Goal: Task Accomplishment & Management: Manage account settings

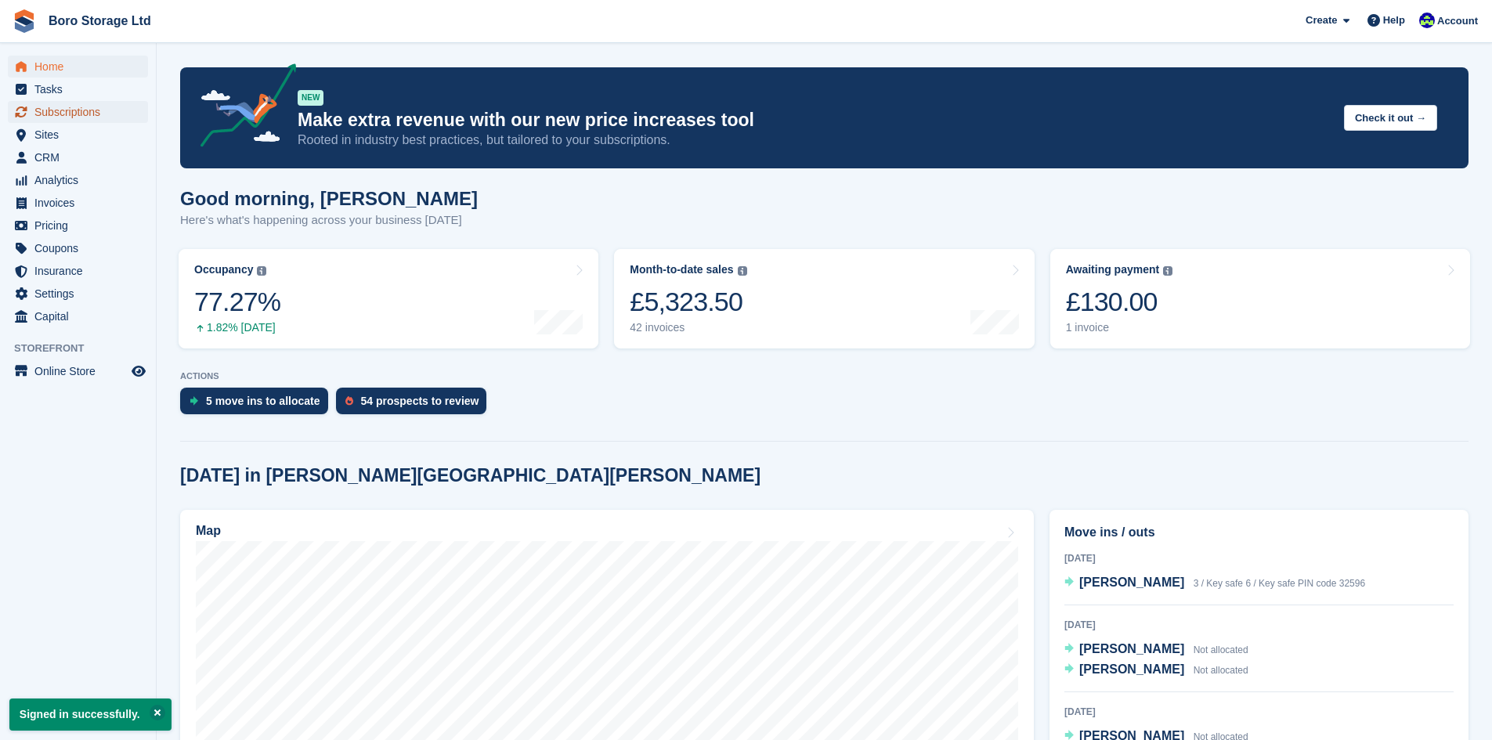
click at [82, 115] on span "Subscriptions" at bounding box center [81, 112] width 94 height 22
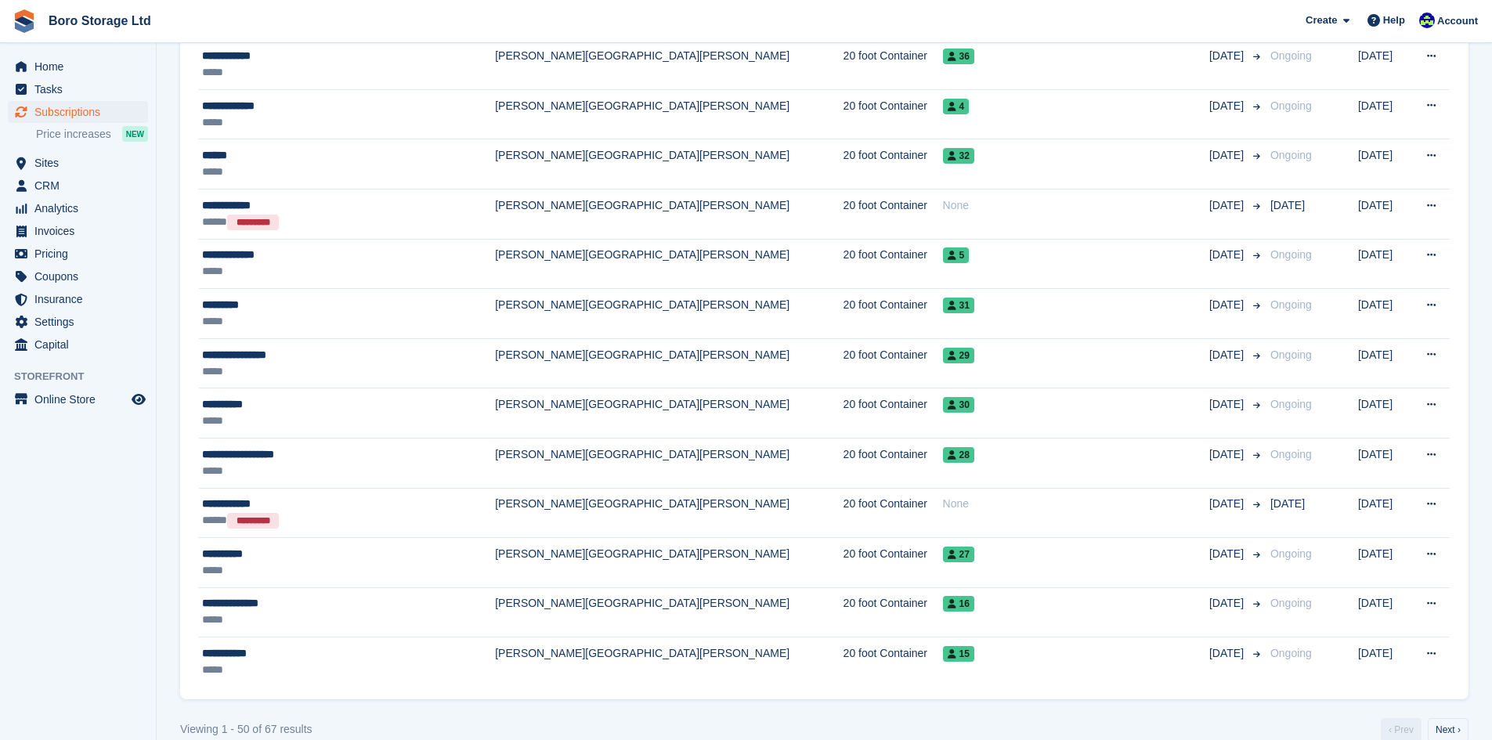
scroll to position [2263, 0]
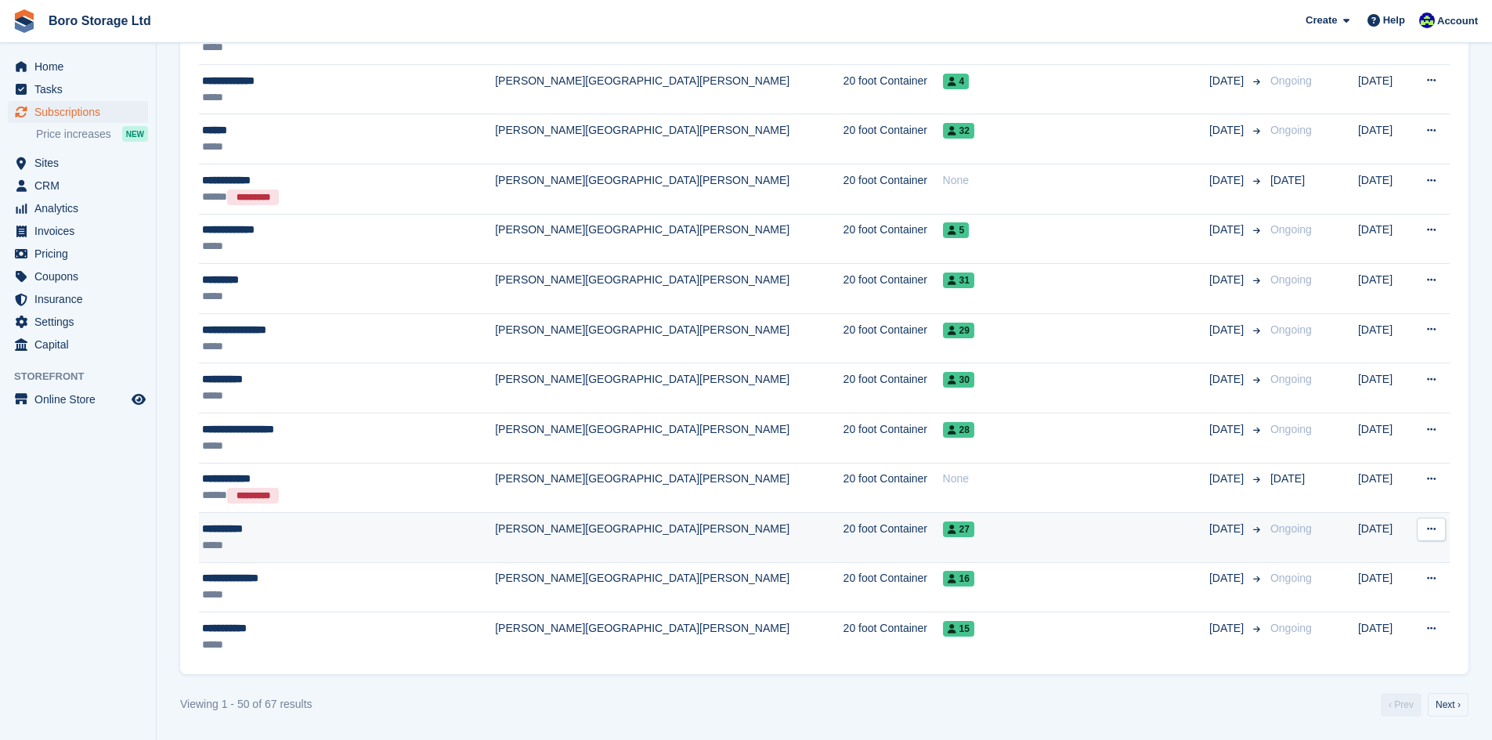
click at [219, 526] on div "**********" at bounding box center [326, 529] width 248 height 16
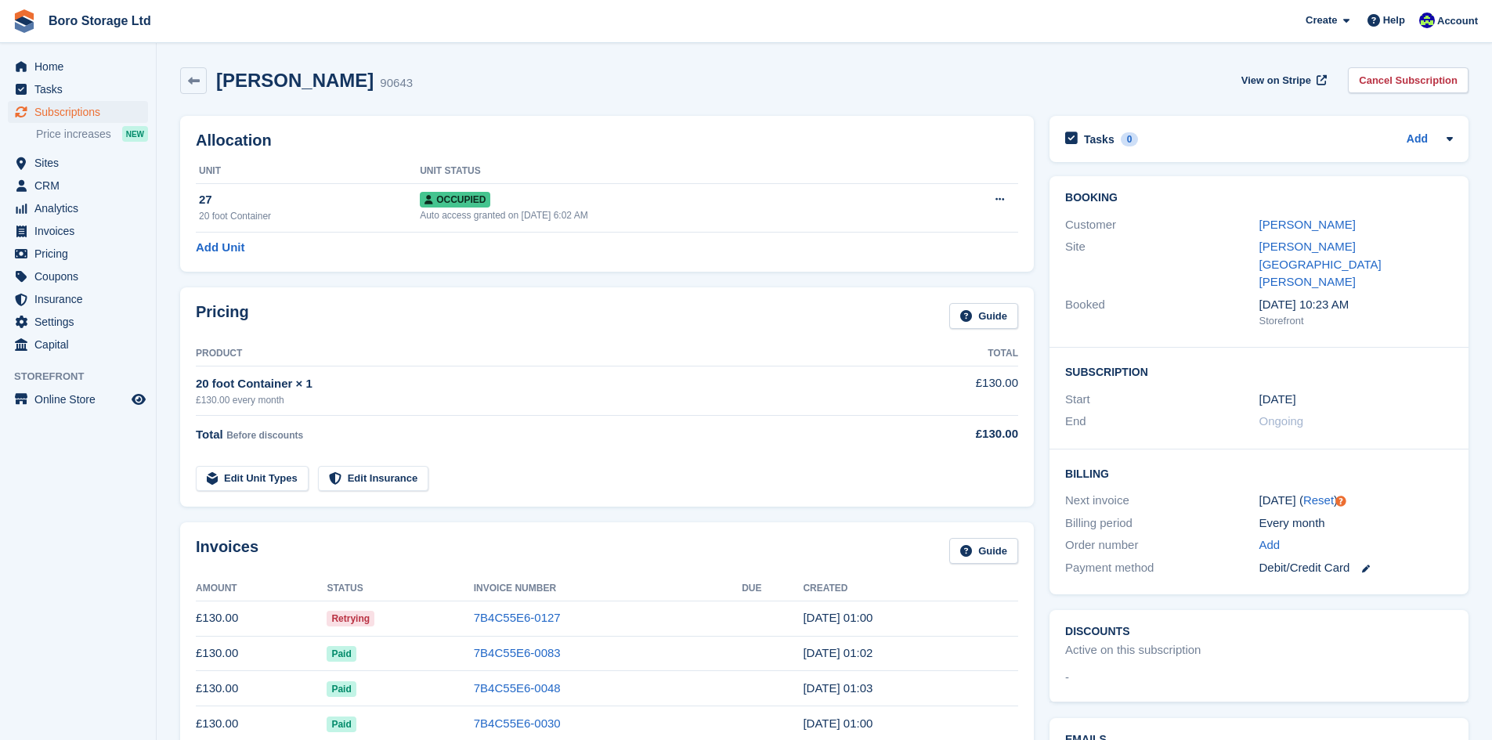
drag, startPoint x: 34, startPoint y: 74, endPoint x: 45, endPoint y: 74, distance: 11.0
click at [34, 74] on span "Home" at bounding box center [81, 67] width 94 height 22
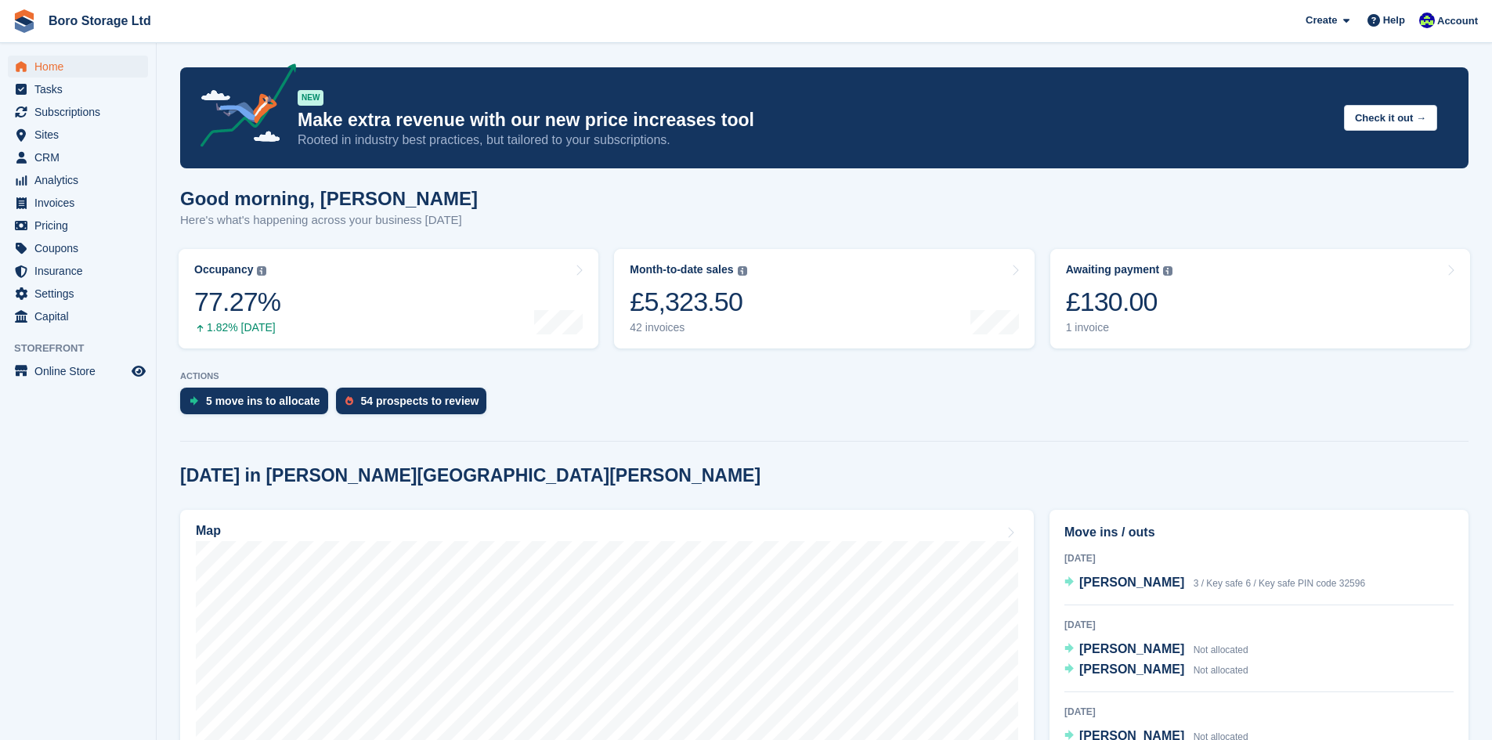
click at [643, 404] on div "5 move ins to allocate 54 prospects to review" at bounding box center [824, 405] width 1289 height 34
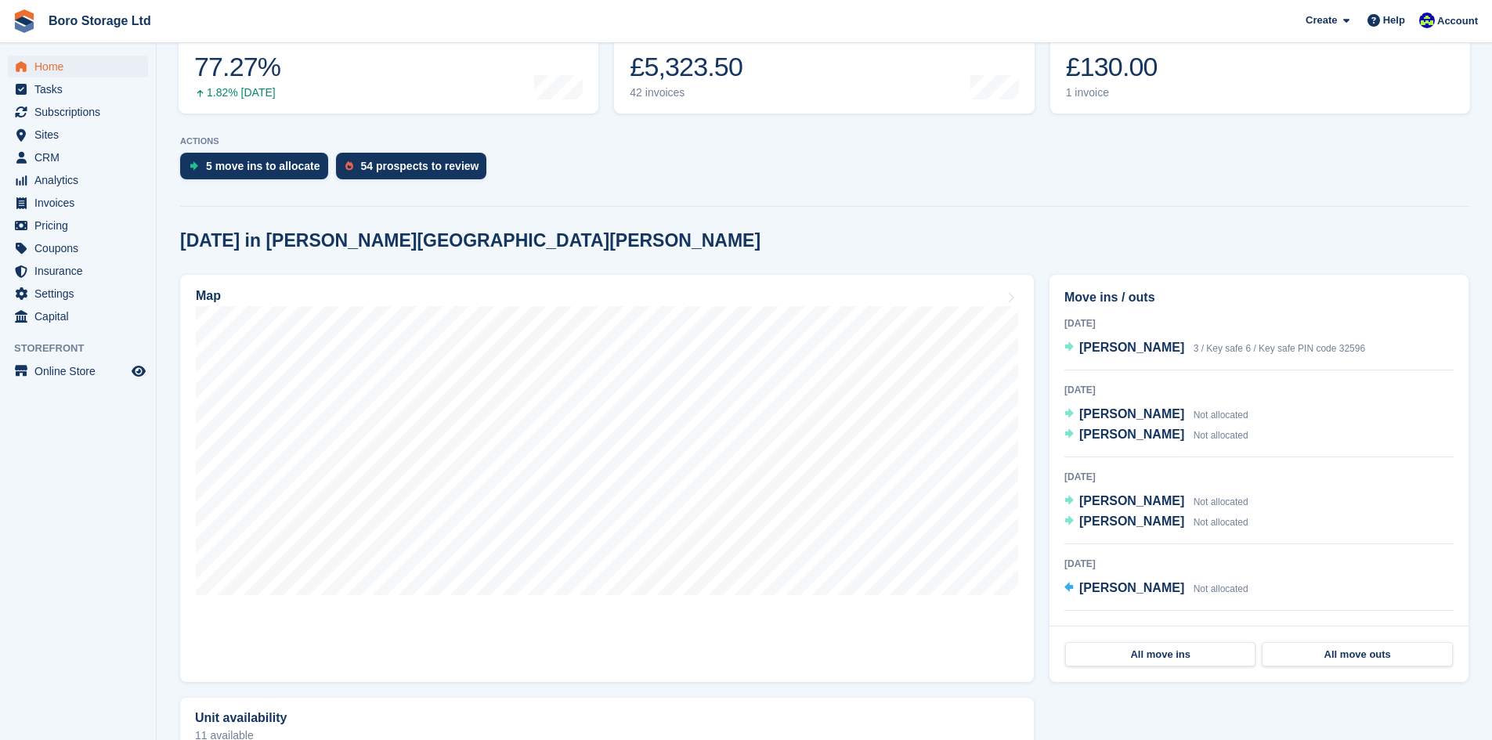
scroll to position [72, 0]
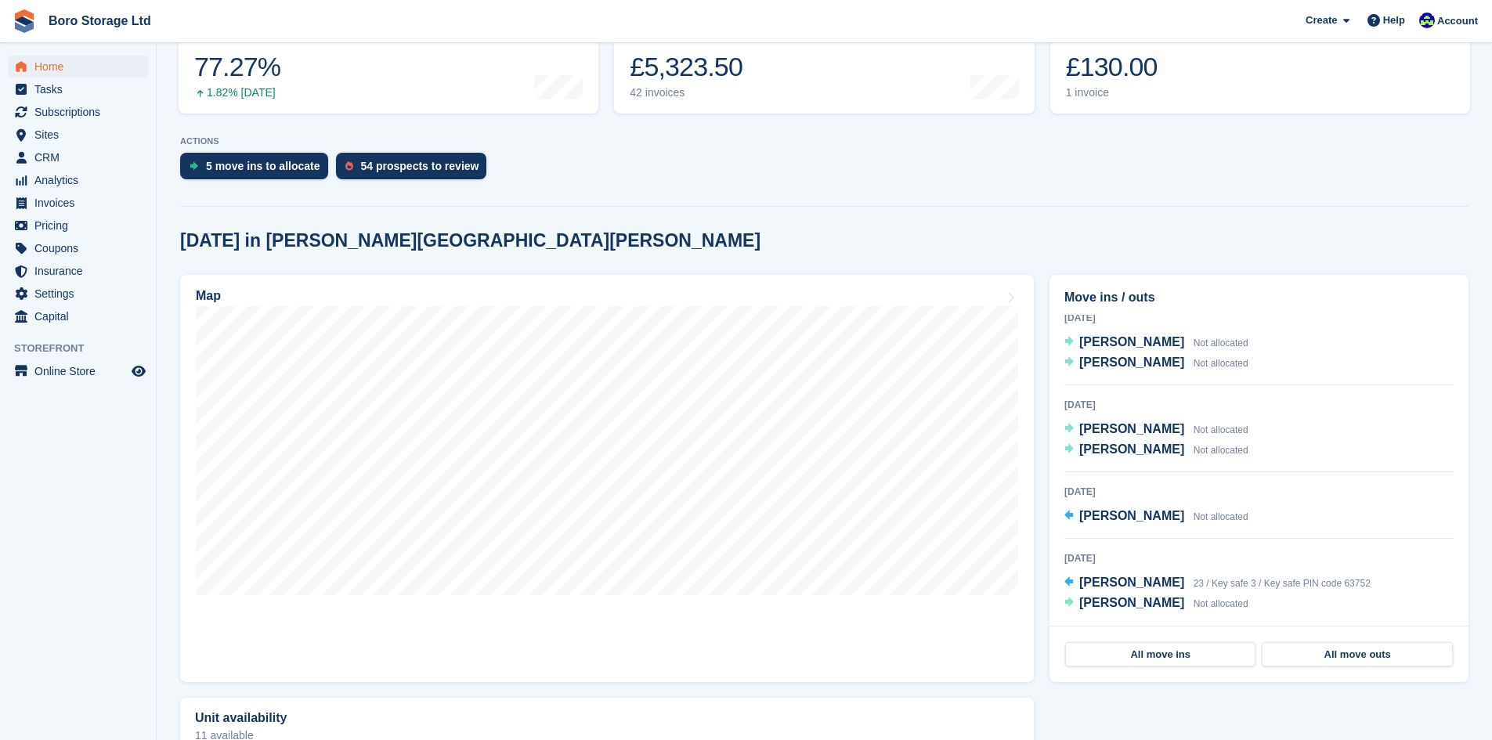
click at [781, 211] on section "NEW Make extra revenue with our new price increases tool Rooted in industry bes…" at bounding box center [825, 487] width 1336 height 1444
